Goal: Information Seeking & Learning: Learn about a topic

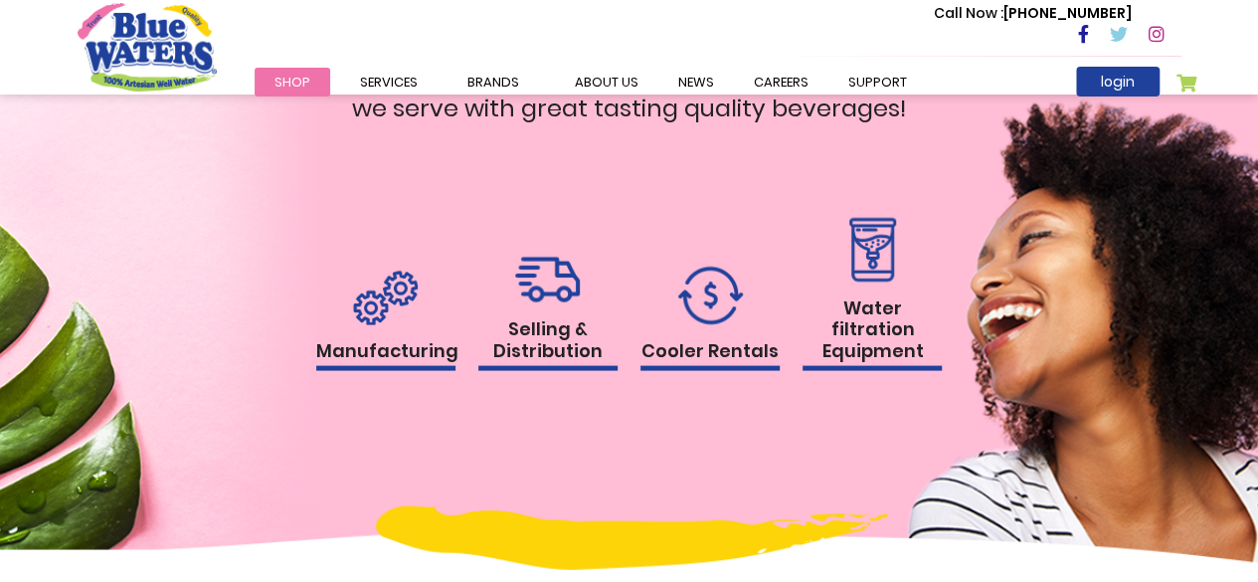
scroll to position [1819, 0]
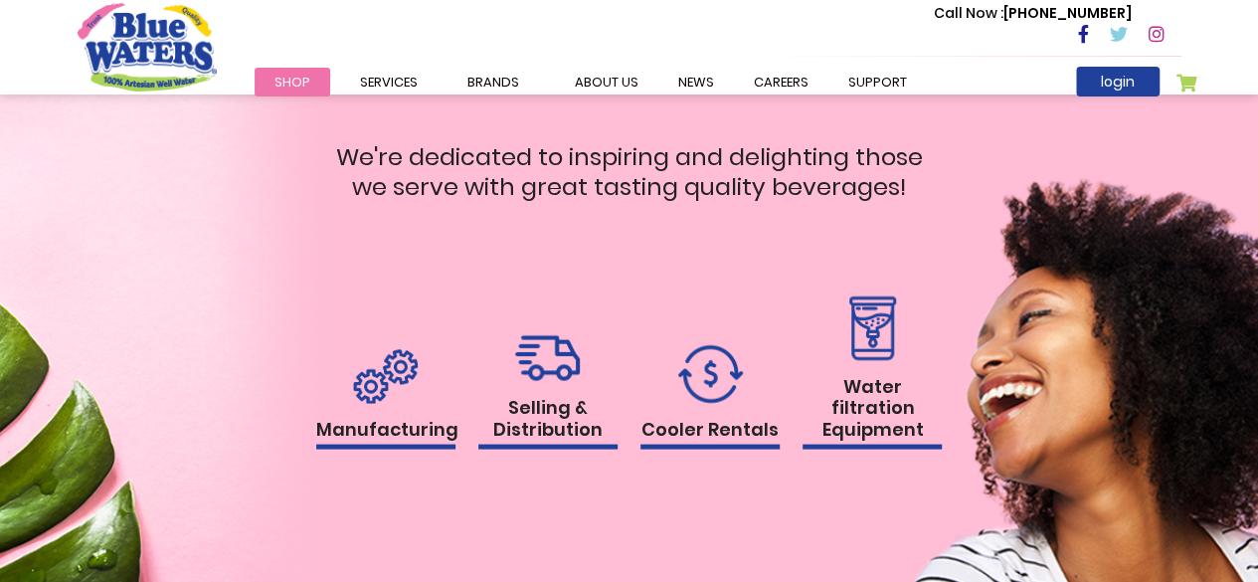
click at [380, 374] on img at bounding box center [385, 375] width 65 height 55
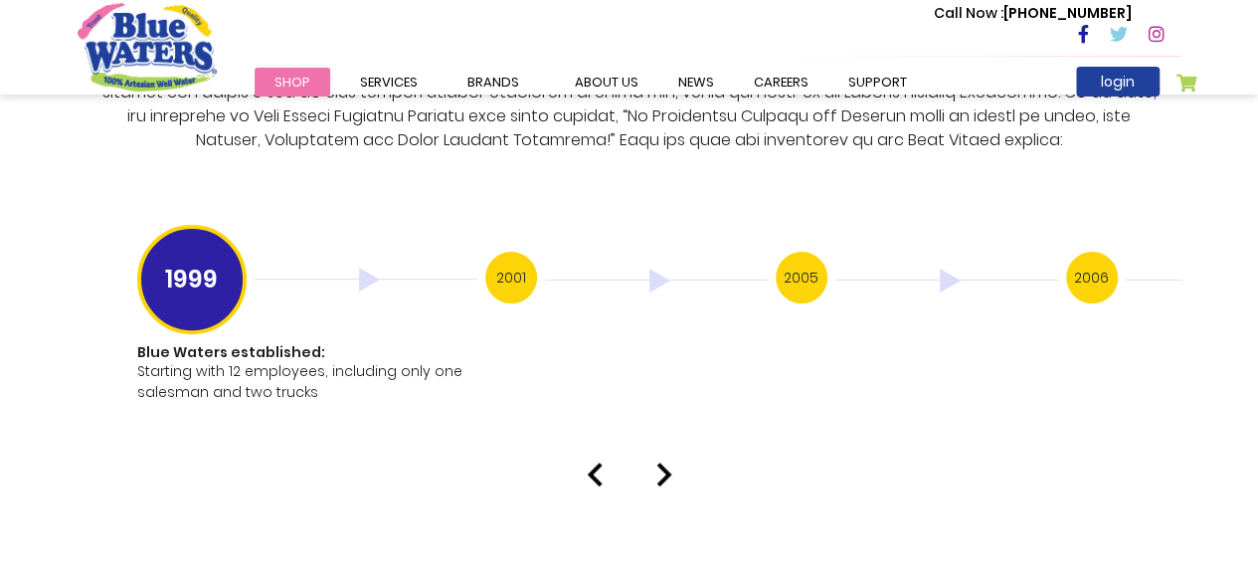
scroll to position [3940, 0]
click at [517, 256] on h3 "2001" at bounding box center [511, 277] width 52 height 52
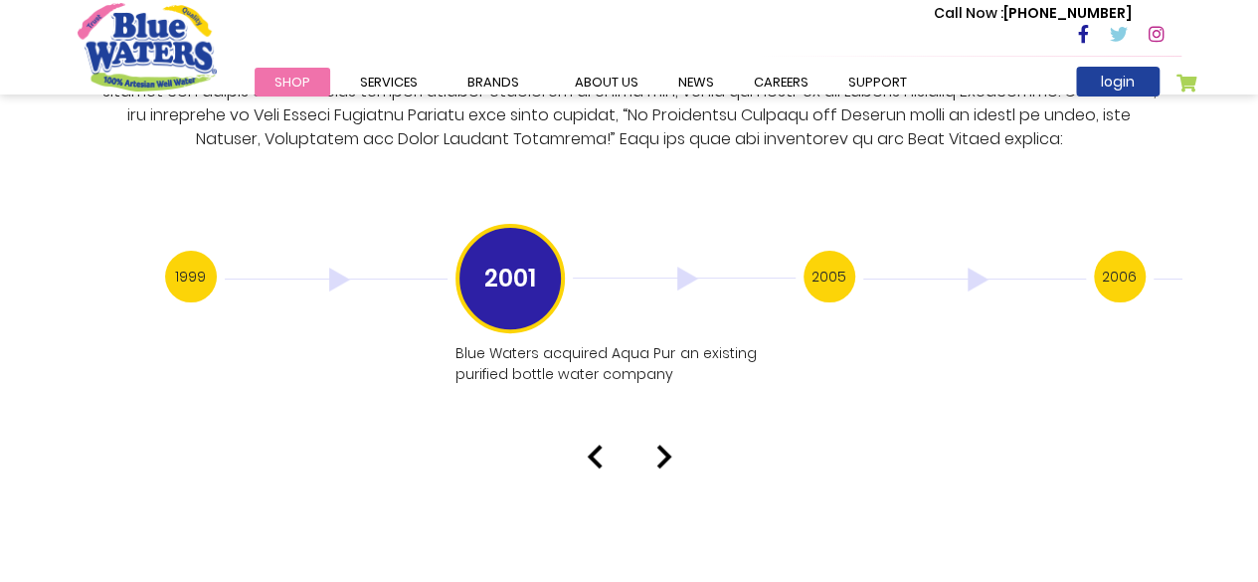
click at [662, 445] on img at bounding box center [664, 457] width 16 height 24
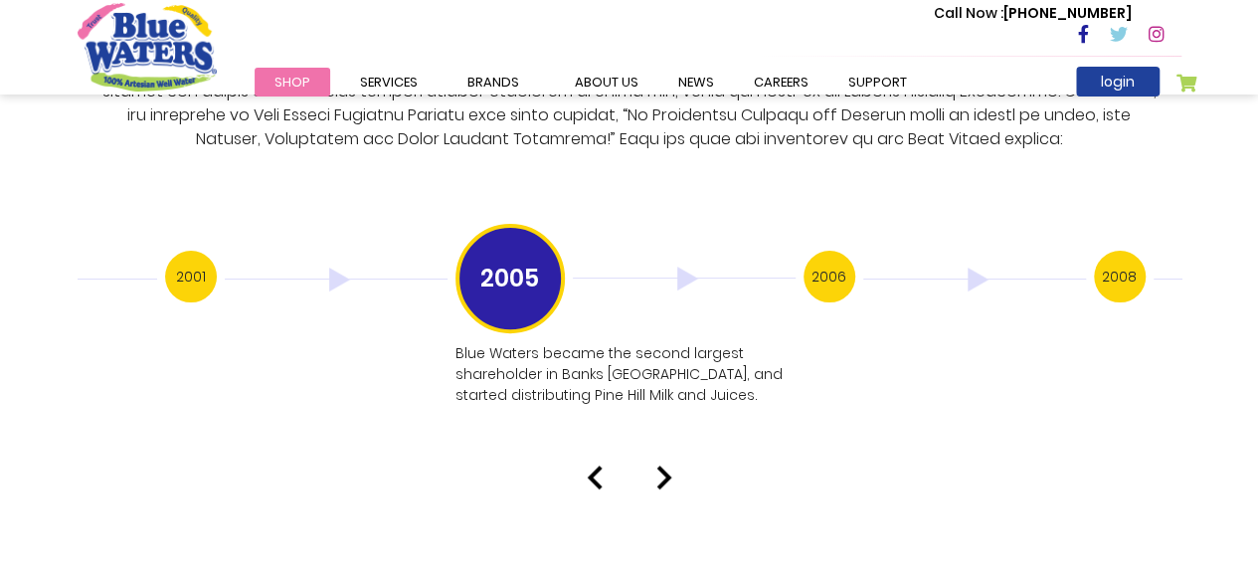
click at [662, 435] on div "Our History 1999 Blue Waters established: Starting with 12 employees, including…" at bounding box center [629, 89] width 1258 height 801
click at [661, 465] on img at bounding box center [664, 477] width 16 height 24
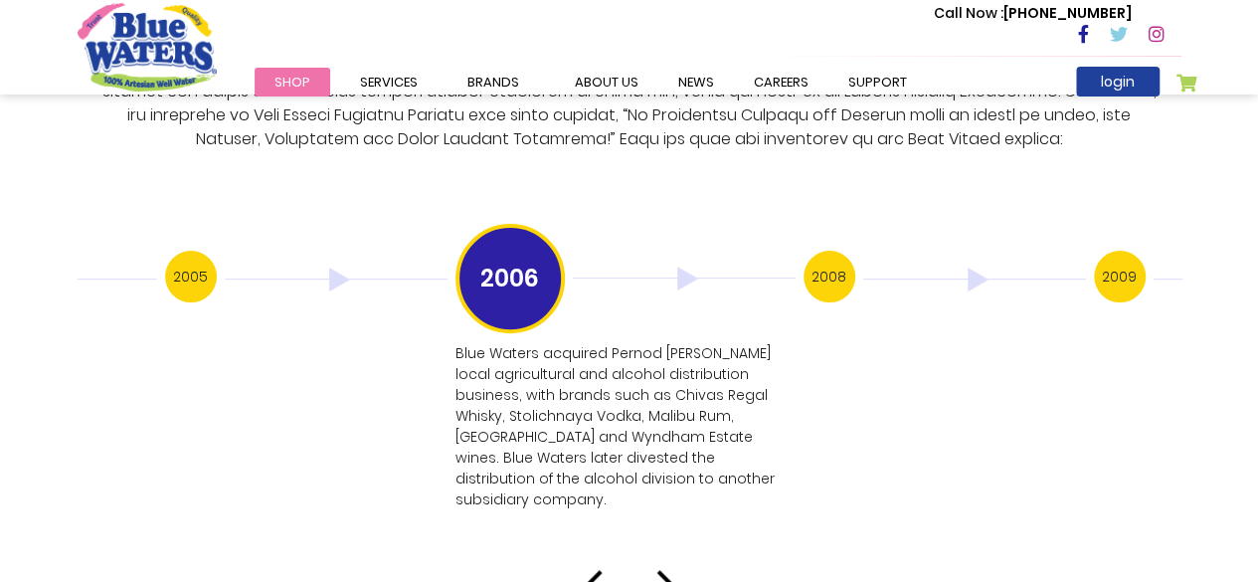
click at [663, 570] on img at bounding box center [664, 582] width 16 height 24
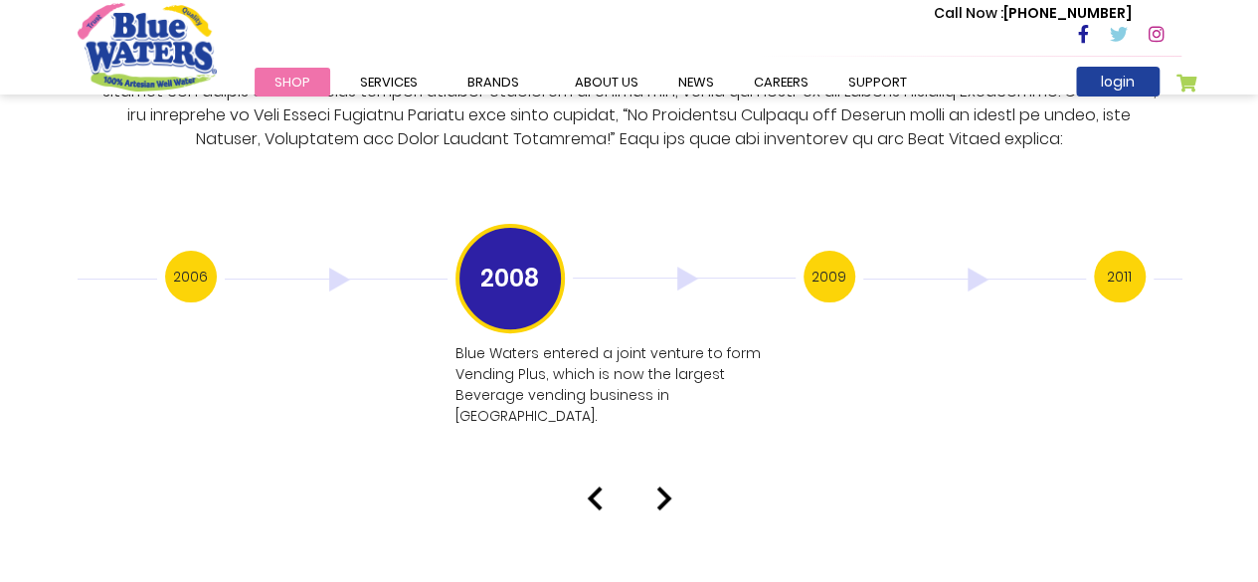
click at [666, 486] on img at bounding box center [664, 498] width 16 height 24
click at [662, 486] on img at bounding box center [664, 498] width 16 height 24
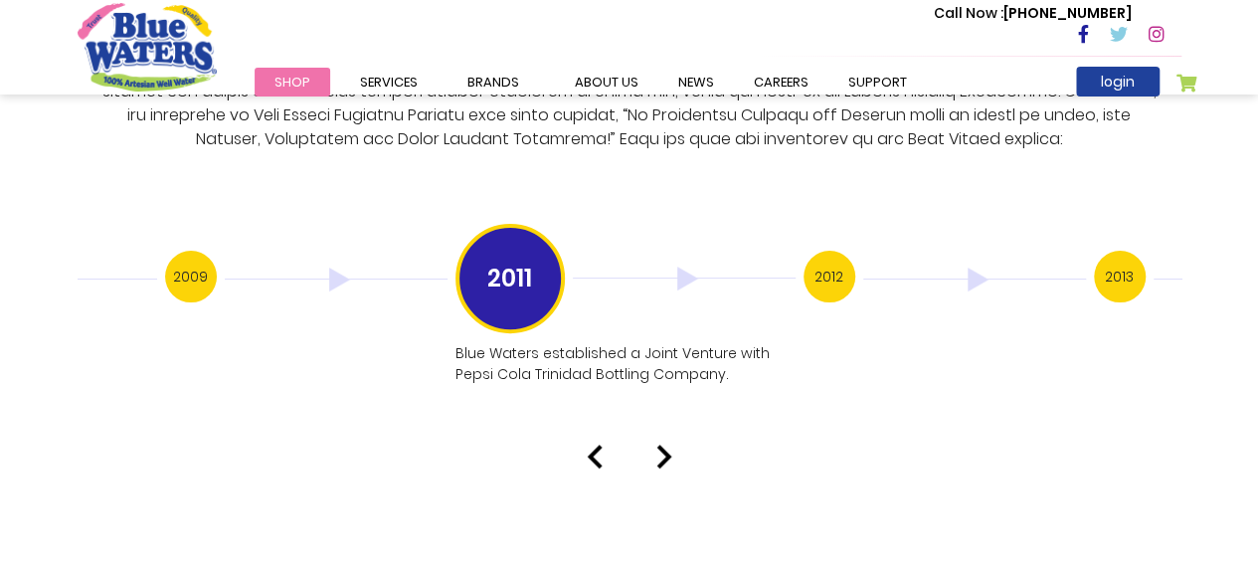
click at [661, 445] on img at bounding box center [664, 457] width 16 height 24
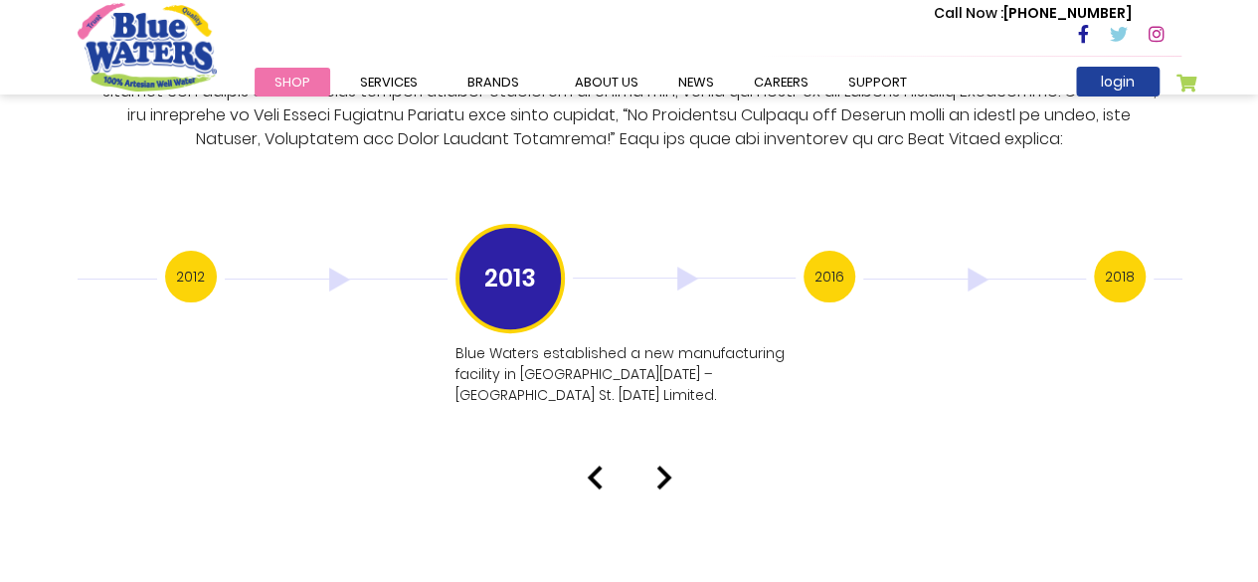
click at [664, 465] on img at bounding box center [664, 477] width 16 height 24
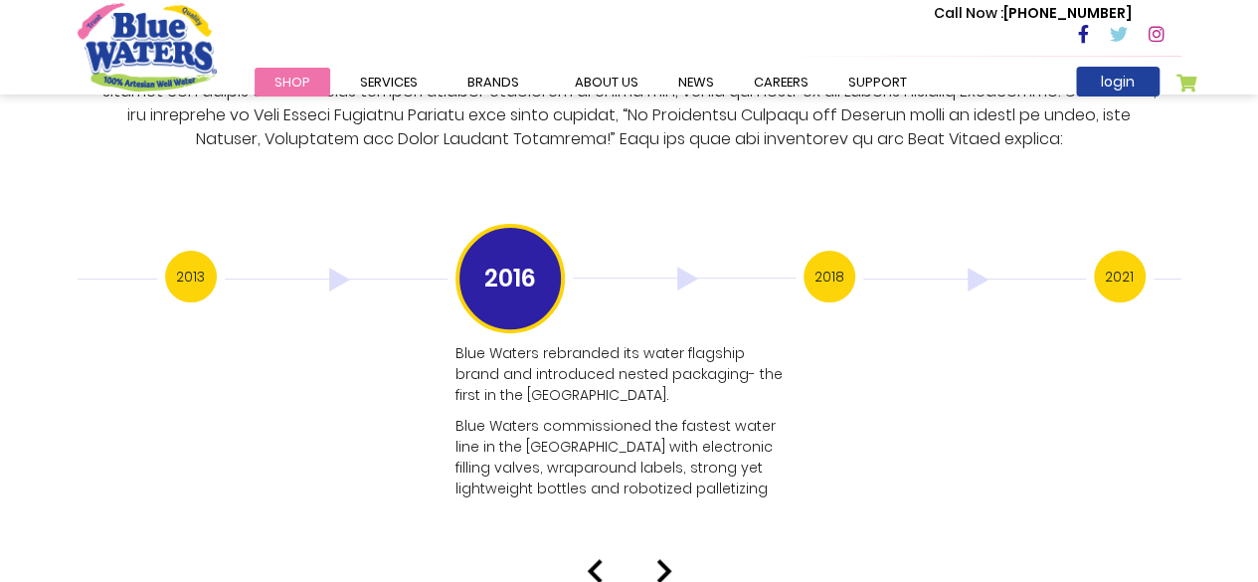
click at [662, 559] on img at bounding box center [664, 571] width 16 height 24
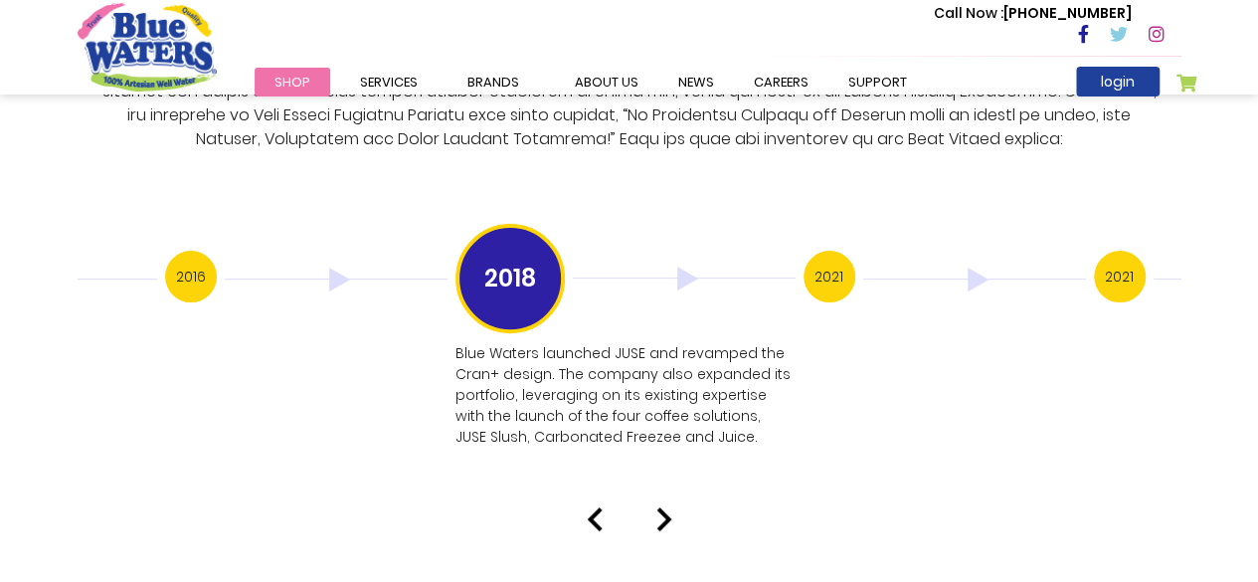
click at [589, 507] on img at bounding box center [595, 519] width 16 height 24
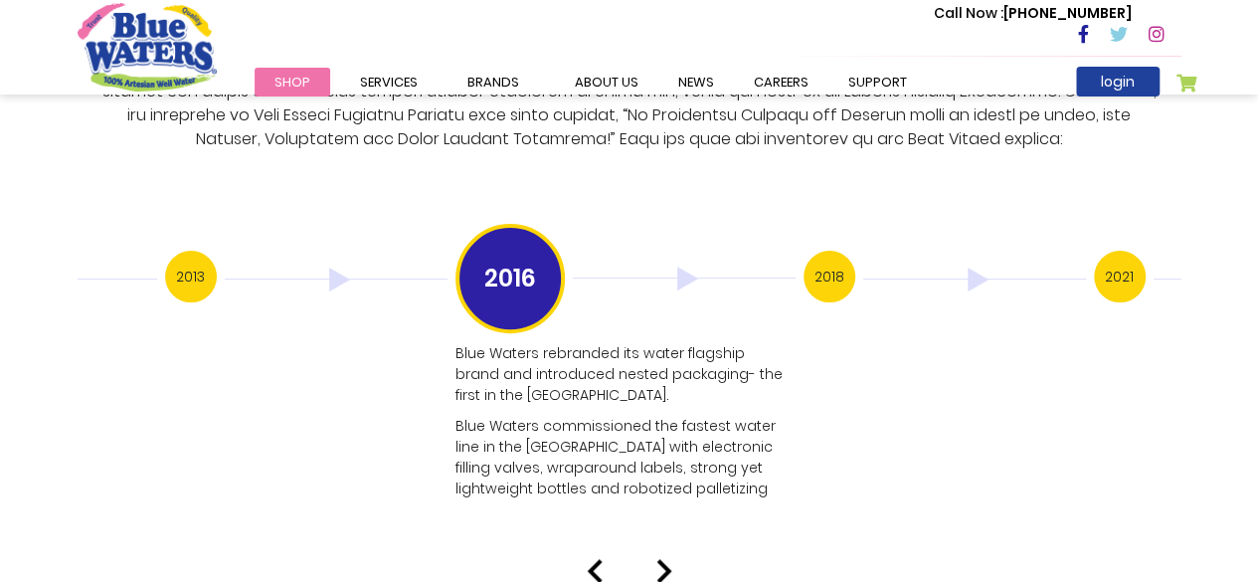
click at [589, 496] on div "Our History 1999 Blue Waters established: Starting with 12 employees, including…" at bounding box center [629, 136] width 1258 height 894
click at [594, 559] on img at bounding box center [595, 571] width 16 height 24
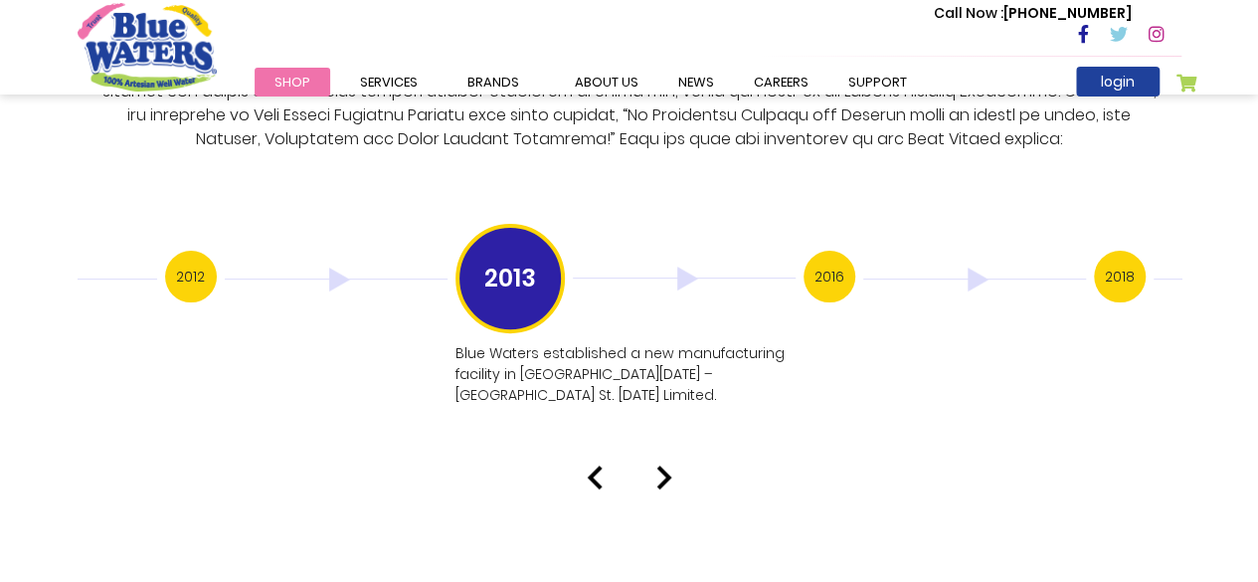
click at [665, 465] on img at bounding box center [664, 477] width 16 height 24
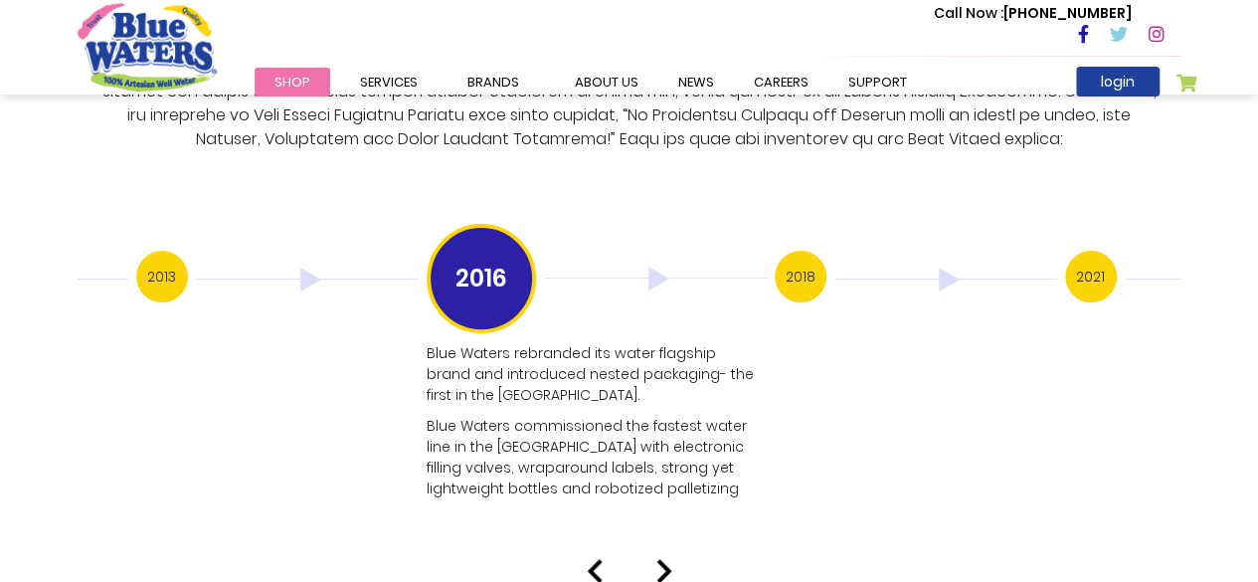
click at [665, 429] on p "Blue Waters commissioned the fastest water line in the [GEOGRAPHIC_DATA] with e…" at bounding box center [595, 458] width 336 height 84
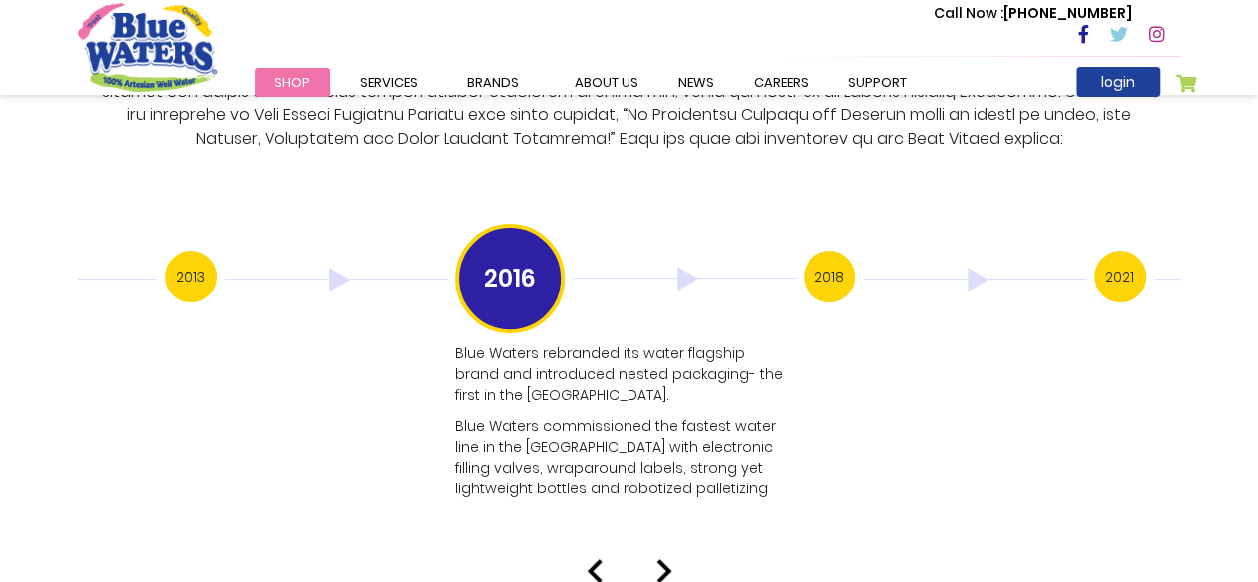
click at [665, 429] on p "Blue Waters commissioned the fastest water line in the [GEOGRAPHIC_DATA] with e…" at bounding box center [623, 458] width 336 height 84
click at [660, 559] on img at bounding box center [664, 571] width 16 height 24
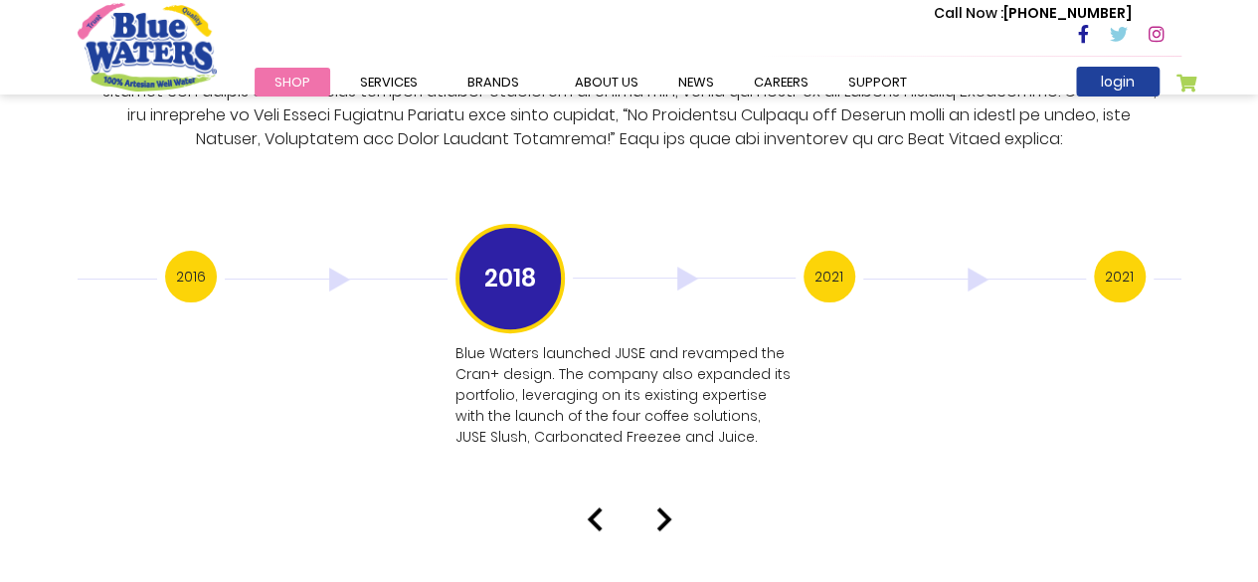
click at [660, 507] on img at bounding box center [664, 519] width 16 height 24
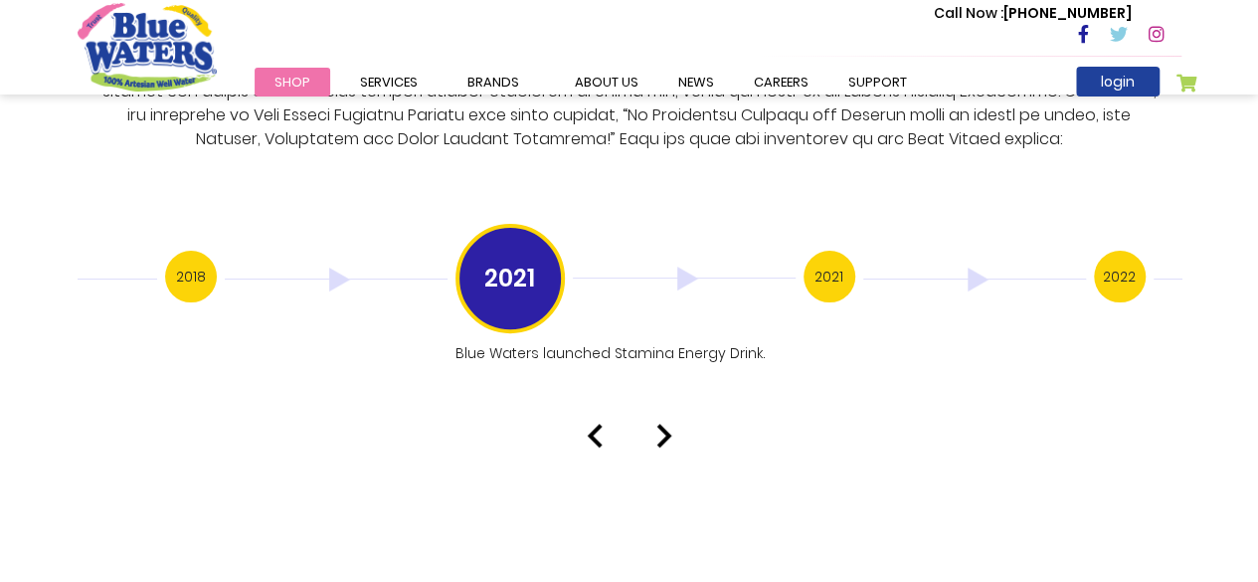
click at [656, 424] on img at bounding box center [664, 436] width 16 height 24
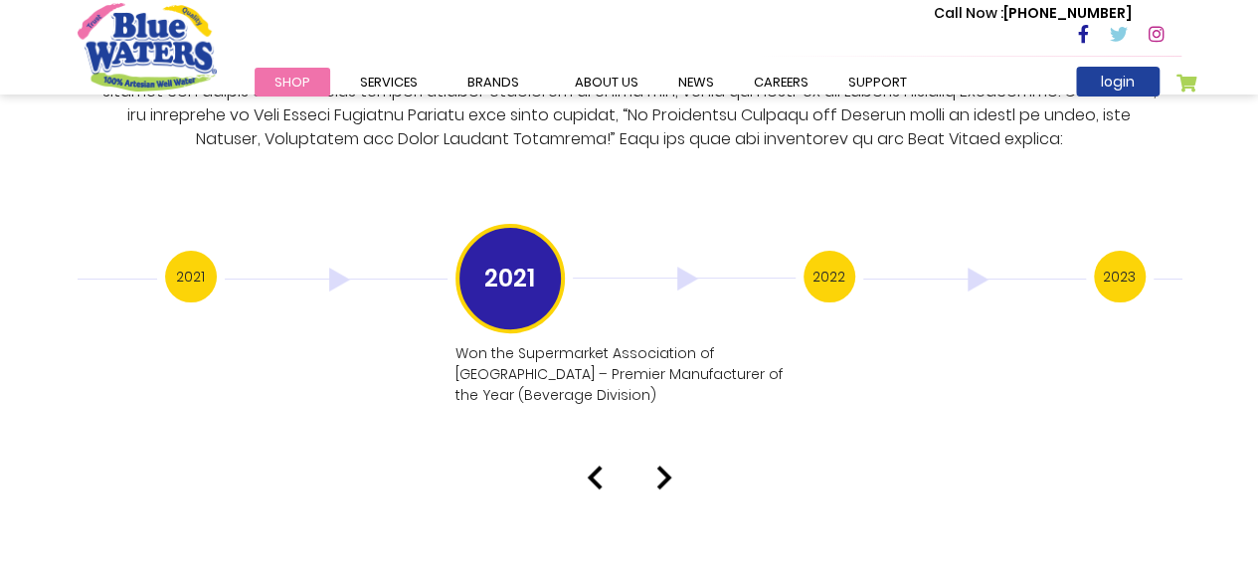
click at [649, 466] on div at bounding box center [630, 477] width 1134 height 24
click at [669, 465] on img at bounding box center [664, 477] width 16 height 24
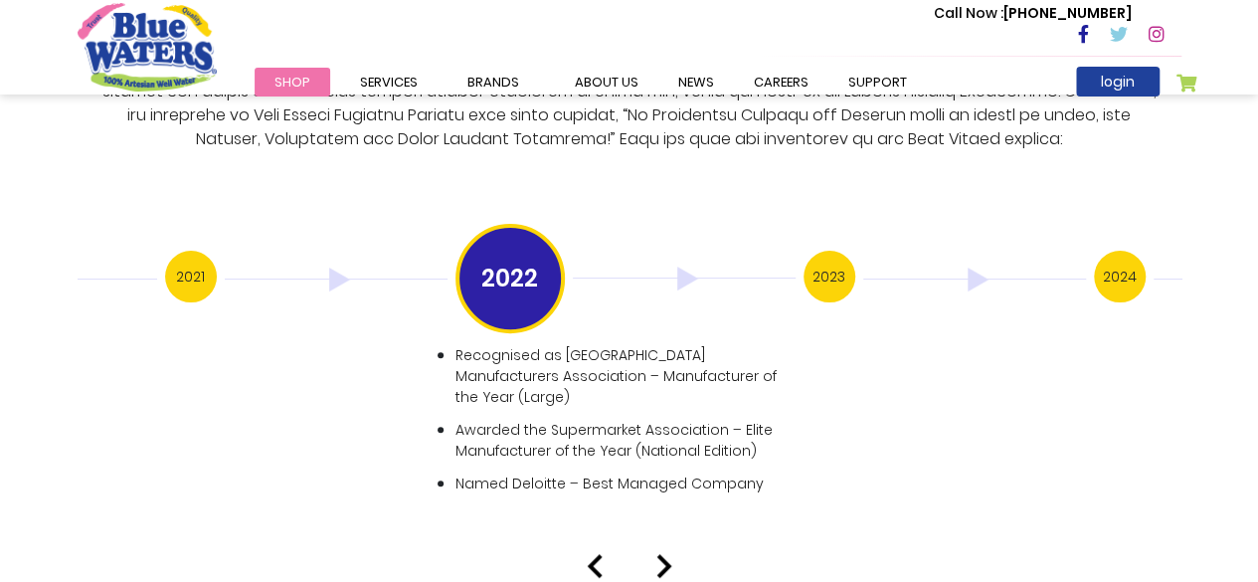
click at [657, 554] on img at bounding box center [664, 566] width 16 height 24
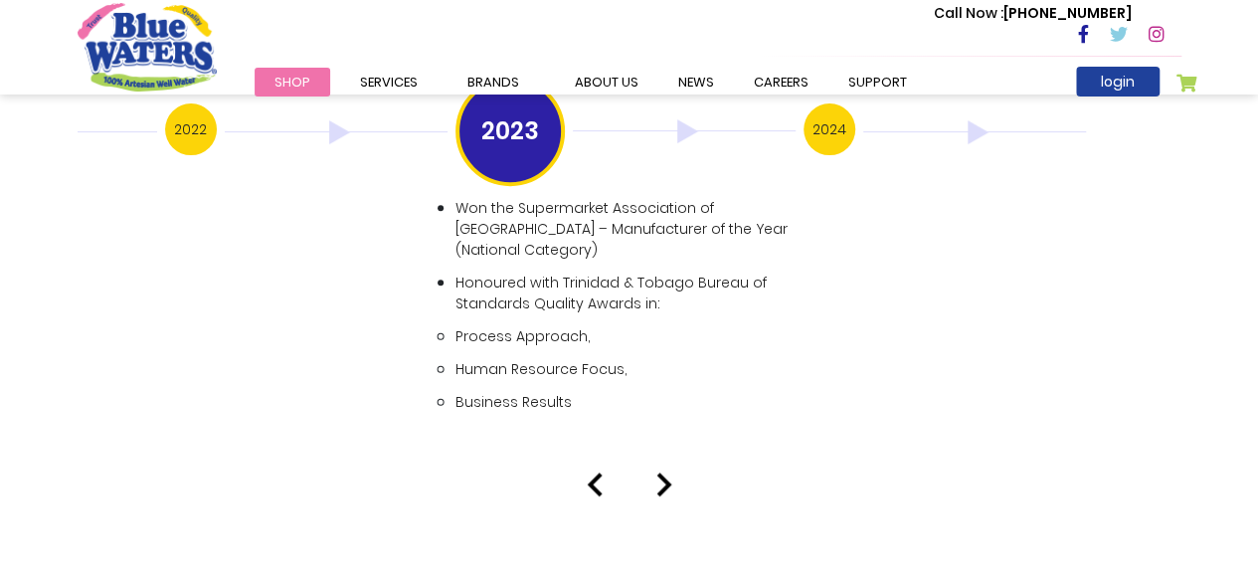
scroll to position [4082, 0]
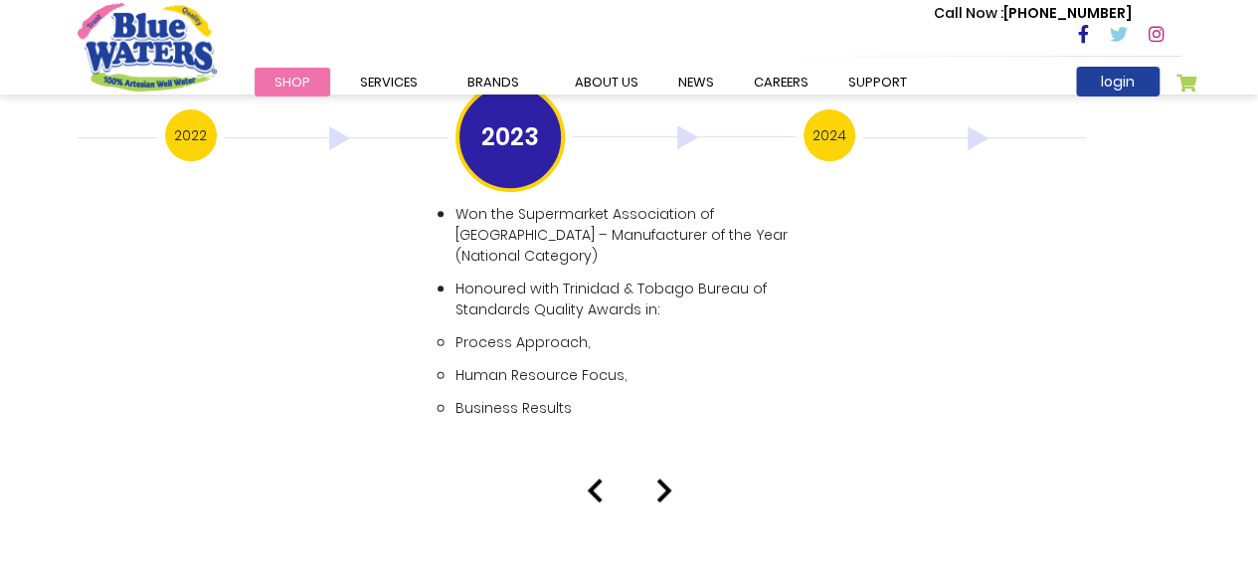
click at [659, 478] on img at bounding box center [664, 490] width 16 height 24
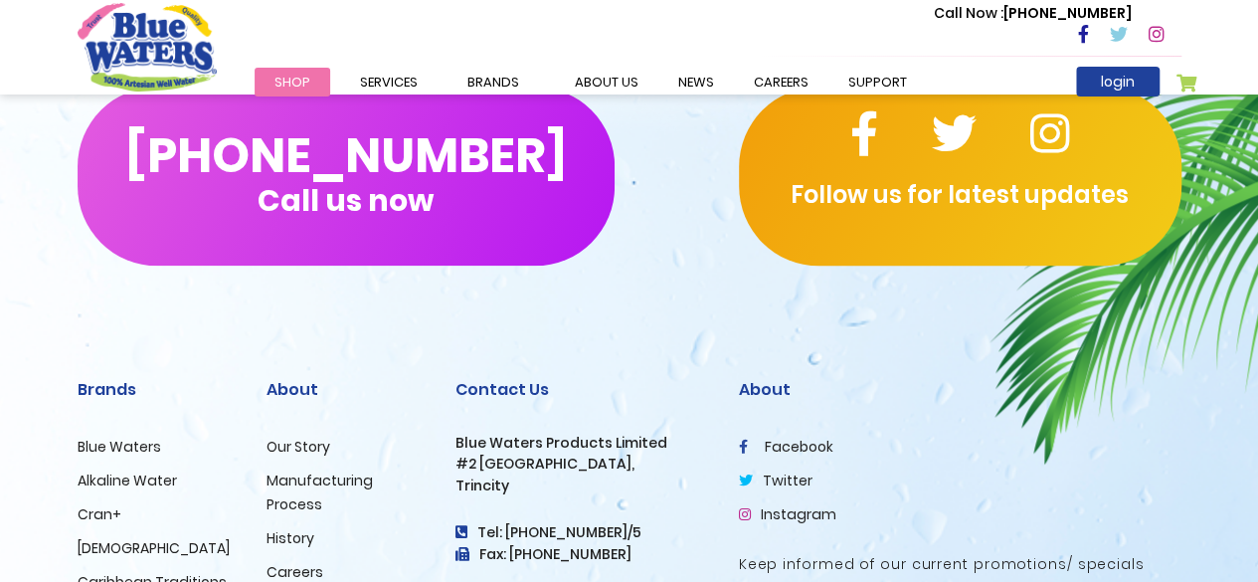
scroll to position [5090, 0]
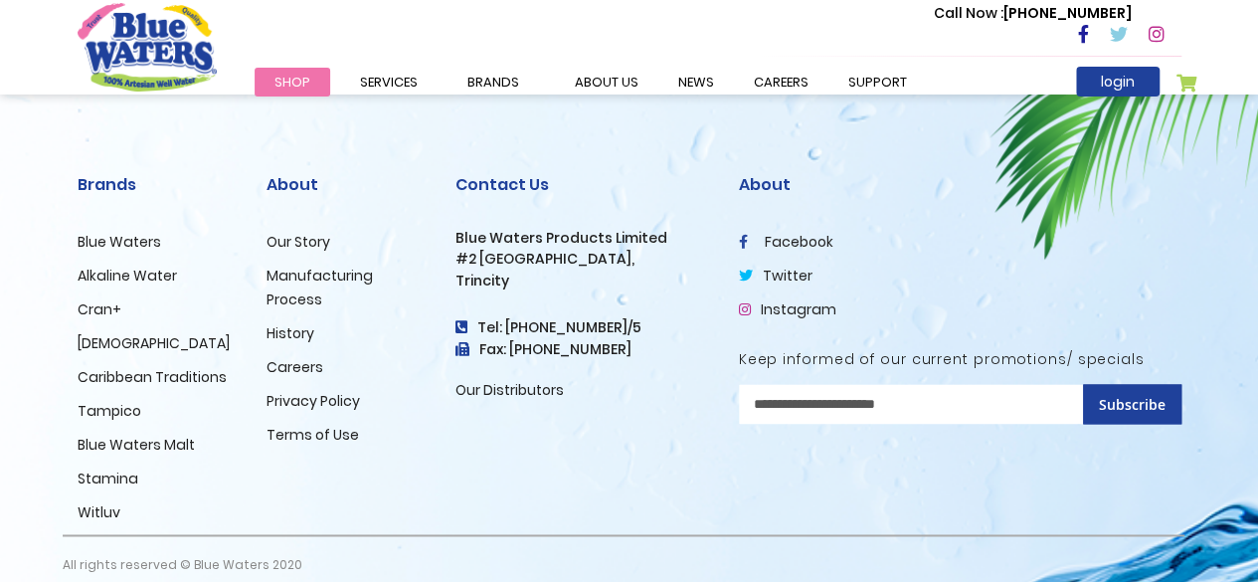
click at [831, 467] on div "About facebook twitter Instagram Keep informed of our current promotions/ speci…" at bounding box center [960, 336] width 472 height 393
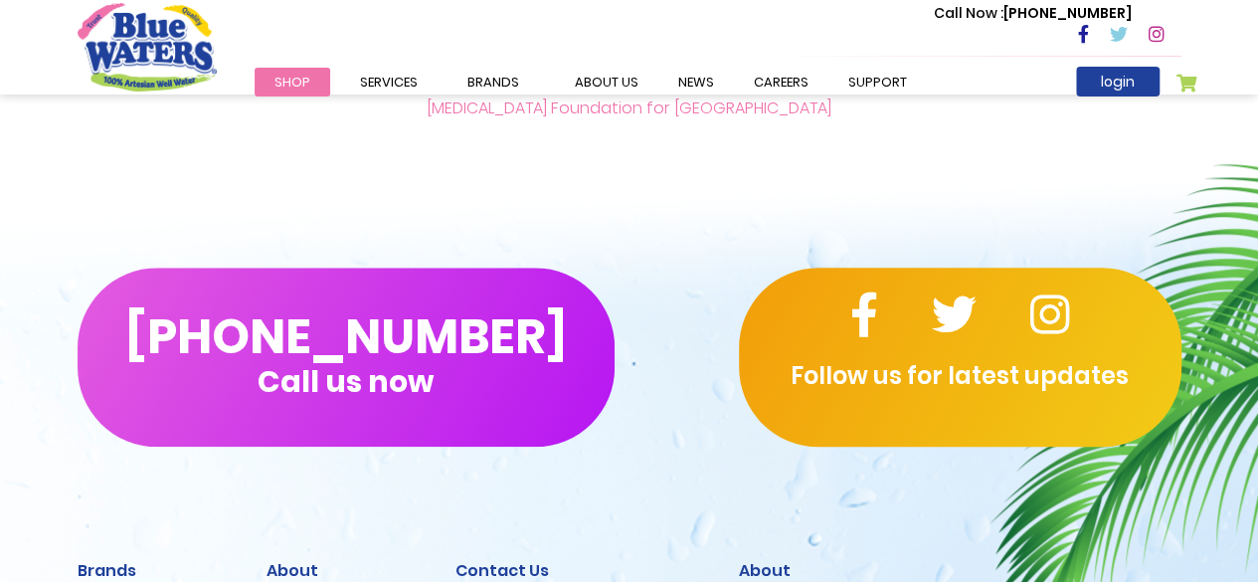
scroll to position [4656, 0]
